Goal: Information Seeking & Learning: Learn about a topic

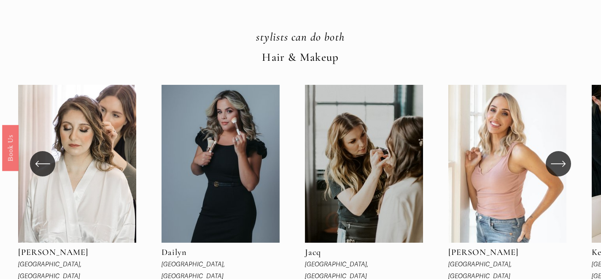
scroll to position [21, 0]
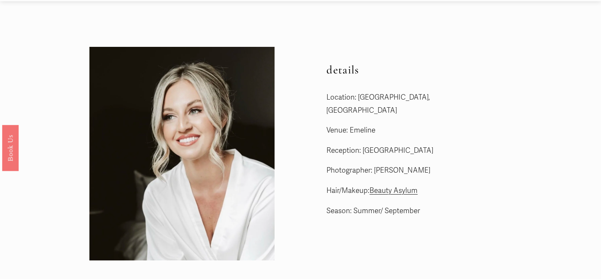
scroll to position [11, 0]
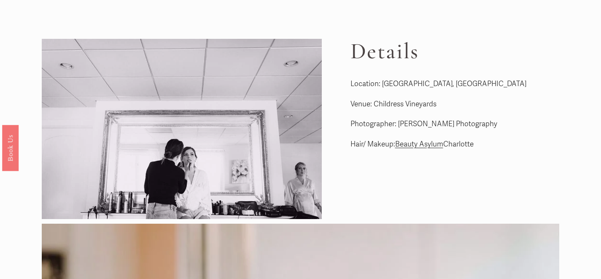
scroll to position [32, 0]
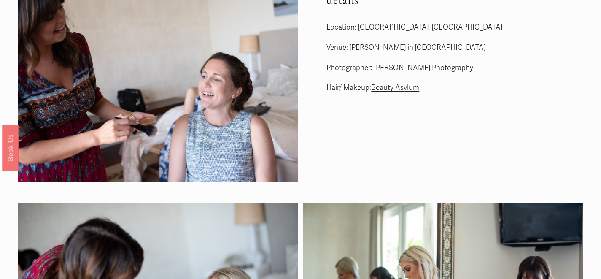
scroll to position [31, 0]
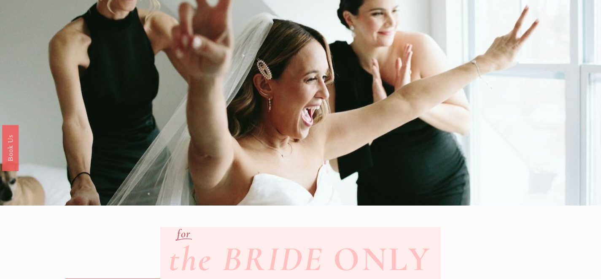
scroll to position [40, 0]
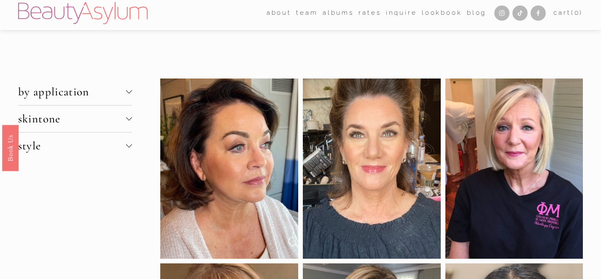
scroll to position [1, 0]
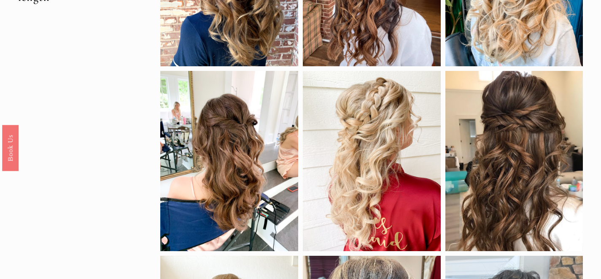
scroll to position [19, 0]
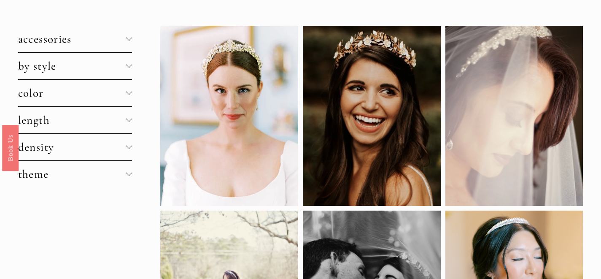
scroll to position [10, 0]
